Goal: Task Accomplishment & Management: Manage account settings

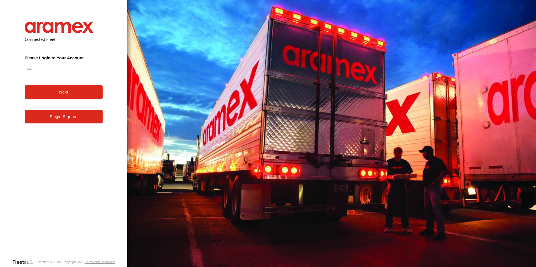
type input "**********"
click at [71, 90] on button "Next" at bounding box center [64, 93] width 78 height 14
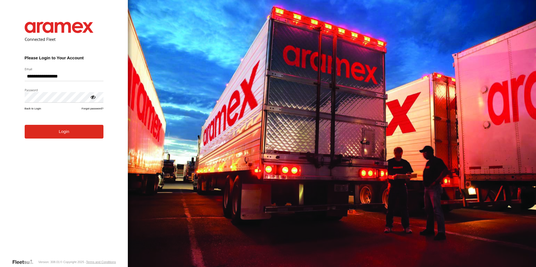
click at [63, 135] on button "Login" at bounding box center [64, 132] width 79 height 14
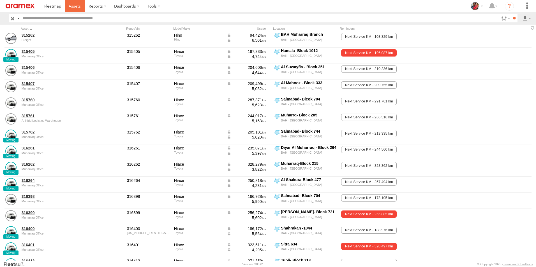
click at [73, 6] on span at bounding box center [75, 5] width 12 height 5
